Goal: Task Accomplishment & Management: Use online tool/utility

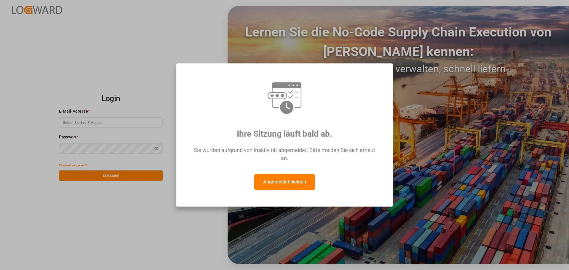
click at [280, 178] on button "Angemeldet bleiben" at bounding box center [284, 182] width 61 height 16
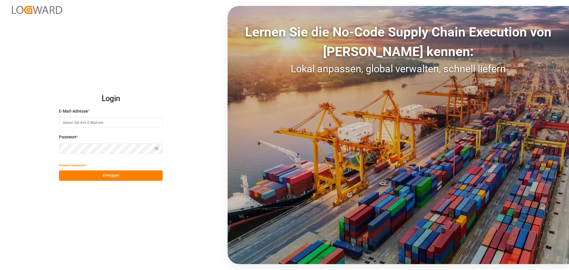
click at [78, 123] on input at bounding box center [111, 122] width 104 height 10
click at [102, 122] on input "[PERSON_NAME]" at bounding box center [111, 122] width 104 height 10
type input "[PERSON_NAME][EMAIL_ADDRESS][DOMAIN_NAME]"
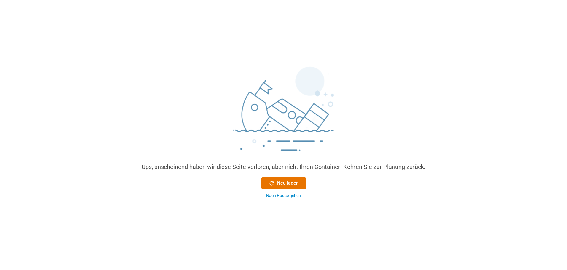
click at [288, 195] on font "Nach Hause gehen" at bounding box center [283, 195] width 35 height 5
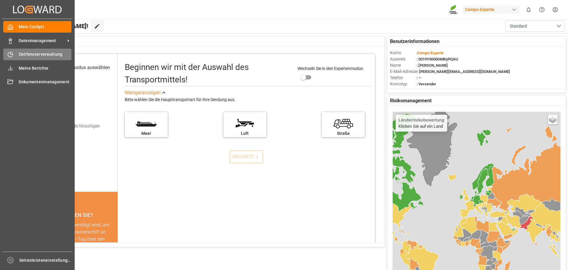
click at [47, 55] on font "Zeitfensterverwaltung" at bounding box center [41, 54] width 44 height 5
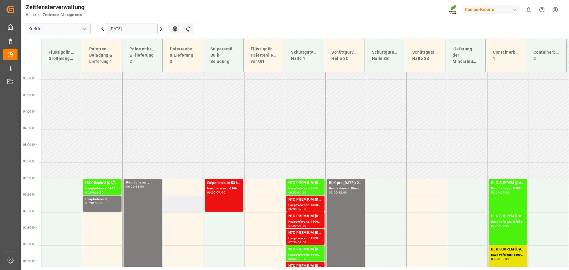
scroll to position [80, 0]
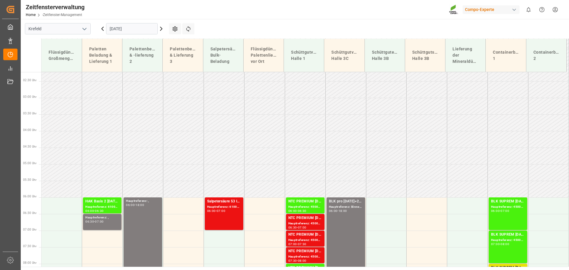
click at [147, 29] on input "[DATE]" at bounding box center [132, 28] width 52 height 11
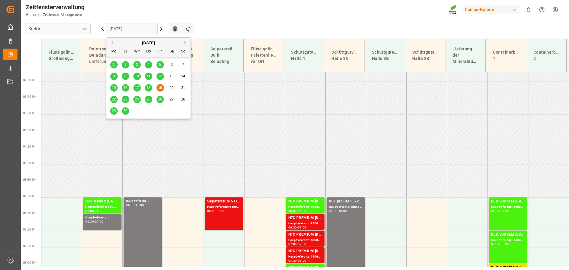
click at [124, 97] on font "23" at bounding box center [125, 99] width 4 height 4
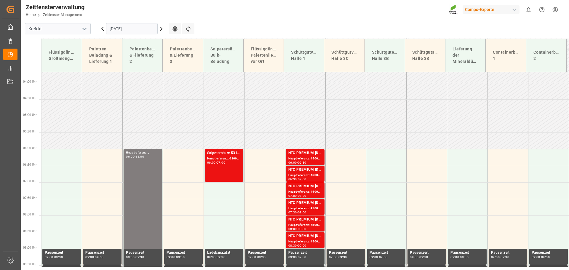
scroll to position [178, 0]
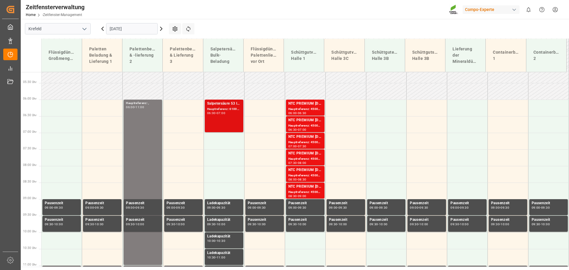
click at [224, 111] on font "07:00" at bounding box center [221, 113] width 9 height 4
click at [224, 109] on font "Hauptreferenz: 6100002125, 2000001647" at bounding box center [237, 108] width 61 height 3
click at [218, 101] on div "Salpetersäure 53 lose" at bounding box center [224, 104] width 34 height 6
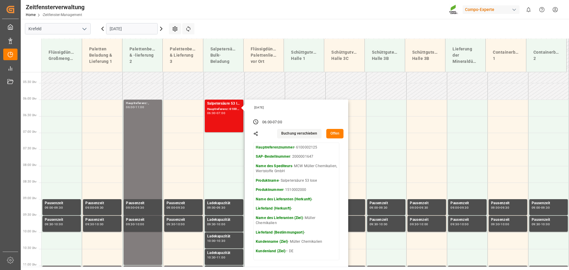
click at [335, 136] on font "Offen" at bounding box center [335, 133] width 9 height 5
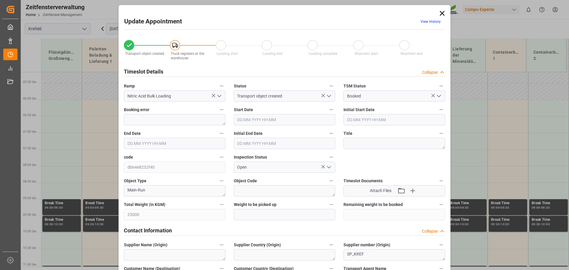
type input "23000"
type input "0"
type input "[DATE] 06:00"
type input "[DATE] 07:00"
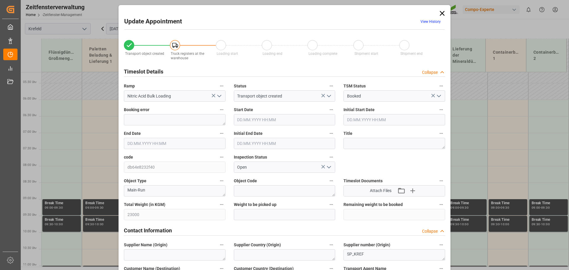
type input "[DATE] 06:30"
type input "[DATE] 10:05"
type input "[DATE] 09:51"
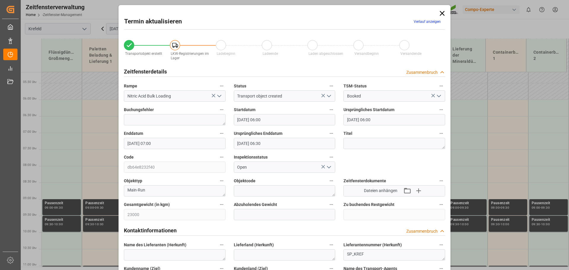
click at [430, 23] on font "Verlauf anzeigen" at bounding box center [427, 22] width 27 height 4
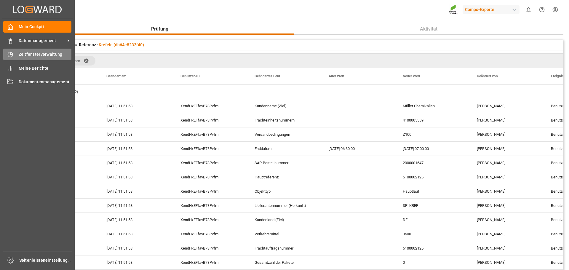
click at [29, 52] on font "Zeitfensterverwaltung" at bounding box center [41, 54] width 44 height 5
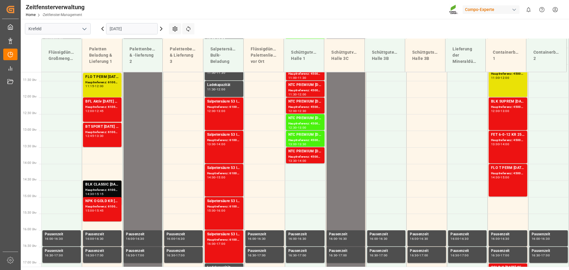
scroll to position [380, 0]
